Goal: Book appointment/travel/reservation

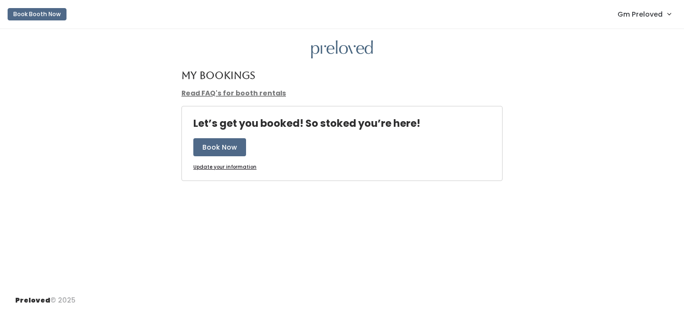
click at [644, 15] on span "Gm Preloved" at bounding box center [639, 14] width 45 height 10
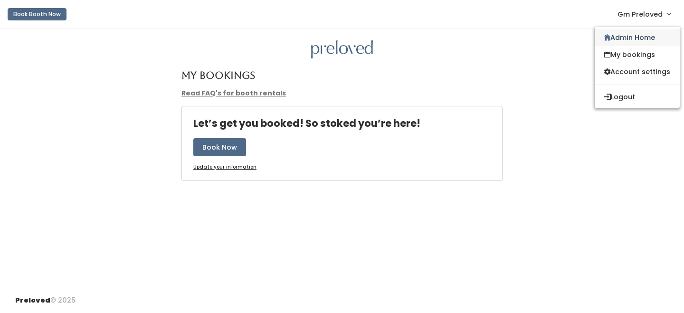
click at [630, 33] on link "Admin Home" at bounding box center [636, 37] width 85 height 17
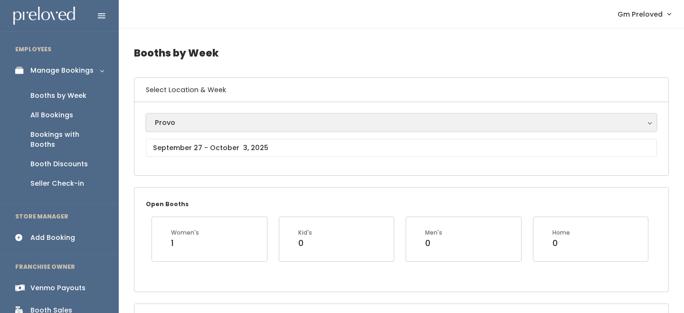
click at [146, 124] on button "Provo" at bounding box center [401, 122] width 511 height 18
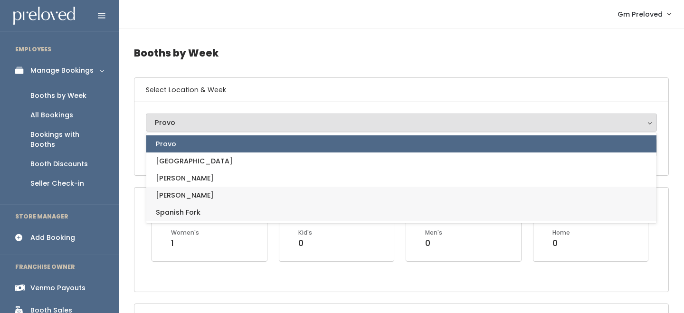
drag, startPoint x: 178, startPoint y: 203, endPoint x: 181, endPoint y: 210, distance: 7.9
click at [181, 210] on ul "Provo Houston Layton Sandy Spanish Fork" at bounding box center [401, 177] width 510 height 85
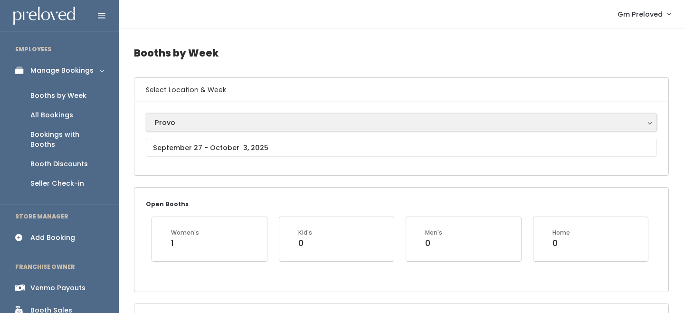
click at [181, 129] on button "Provo" at bounding box center [401, 122] width 511 height 18
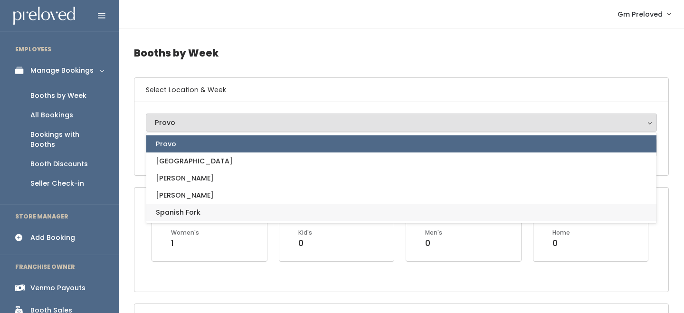
click at [182, 207] on span "Spanish Fork" at bounding box center [178, 212] width 45 height 10
select select "2"
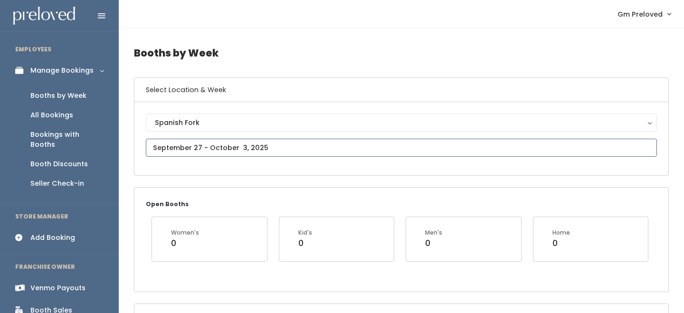
click at [223, 152] on input "text" at bounding box center [401, 148] width 511 height 18
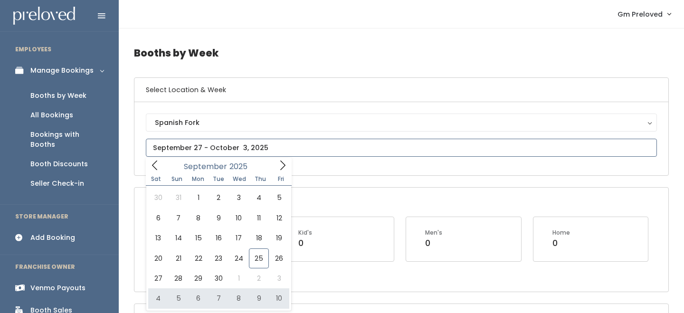
type input "[DATE] to [DATE]"
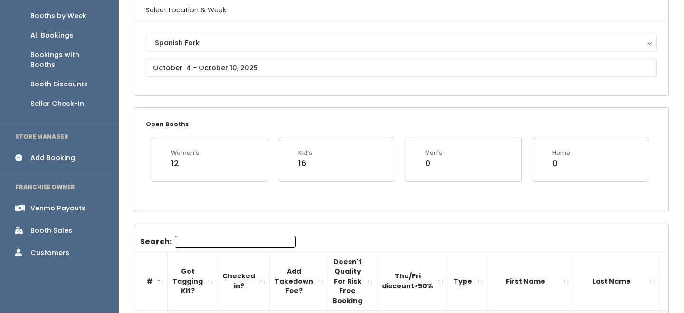
scroll to position [1, 0]
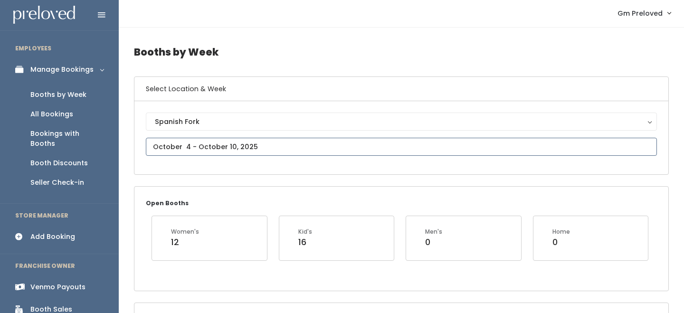
click at [217, 148] on input "text" at bounding box center [401, 147] width 511 height 18
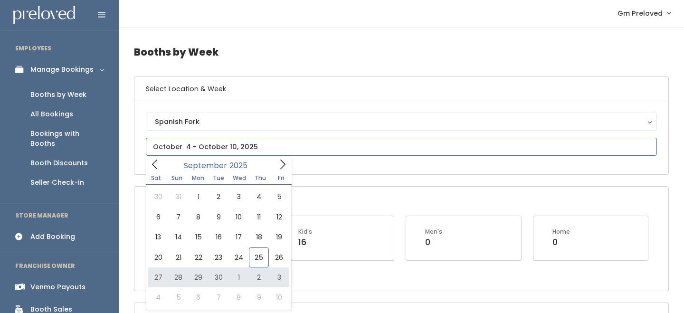
type input "September 27 to October 3"
